Goal: Task Accomplishment & Management: Manage account settings

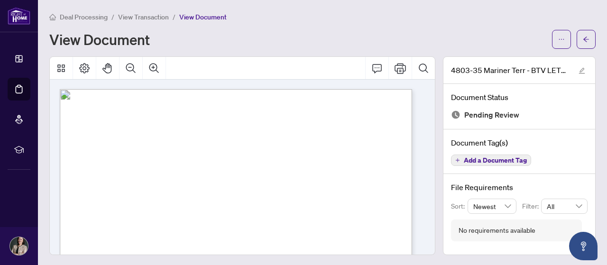
click at [90, 18] on span "Deal Processing" at bounding box center [84, 17] width 48 height 9
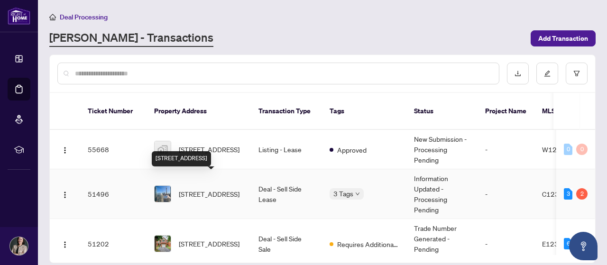
click at [213, 189] on span "[STREET_ADDRESS]" at bounding box center [209, 194] width 61 height 10
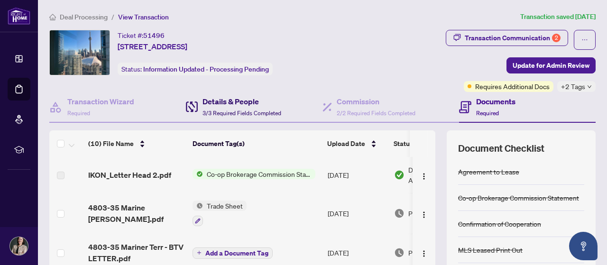
click at [238, 105] on h4 "Details & People" at bounding box center [241, 101] width 79 height 11
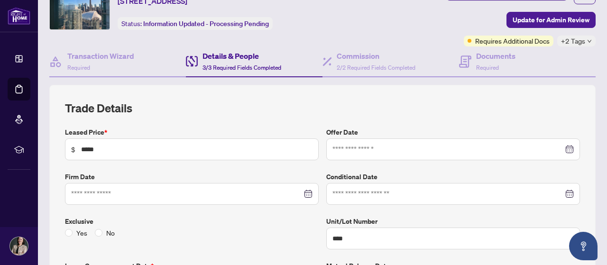
scroll to position [5, 0]
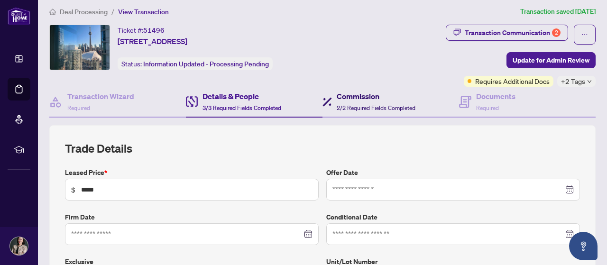
click at [343, 94] on h4 "Commission" at bounding box center [376, 96] width 79 height 11
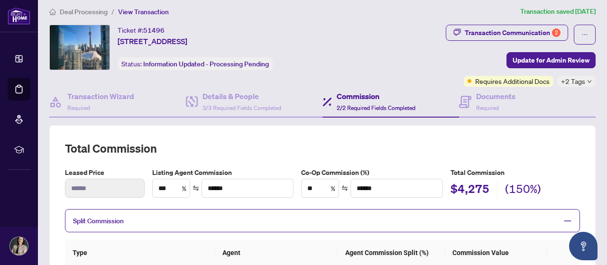
type textarea "**********"
